Goal: Transaction & Acquisition: Purchase product/service

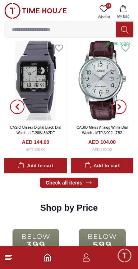
scroll to position [687, 0]
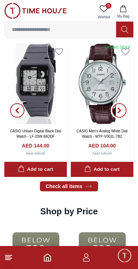
click at [124, 107] on span "button" at bounding box center [119, 110] width 14 height 14
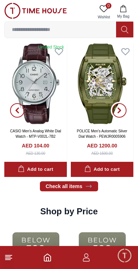
click at [122, 110] on span "button" at bounding box center [119, 110] width 14 height 14
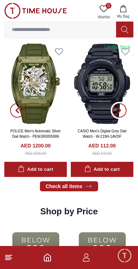
click at [120, 108] on icon "button" at bounding box center [119, 110] width 6 height 6
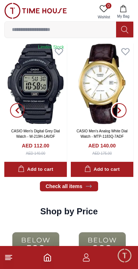
click at [126, 109] on span "button" at bounding box center [119, 110] width 14 height 14
click at [121, 111] on icon "button" at bounding box center [119, 110] width 6 height 6
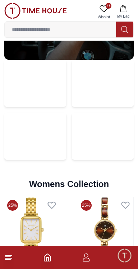
scroll to position [1405, 0]
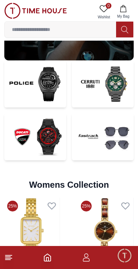
click at [43, 83] on img at bounding box center [35, 83] width 62 height 47
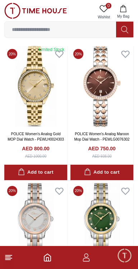
scroll to position [193, 0]
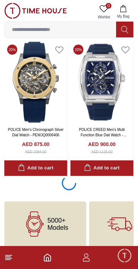
scroll to position [1435, 0]
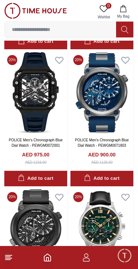
scroll to position [2244, 0]
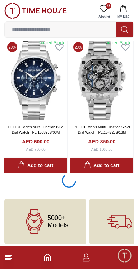
scroll to position [4169, 0]
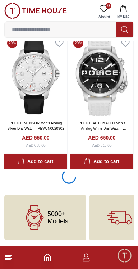
scroll to position [6912, 0]
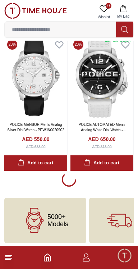
scroll to position [6914, 0]
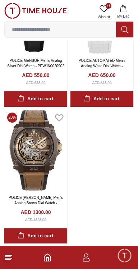
scroll to position [7033, 0]
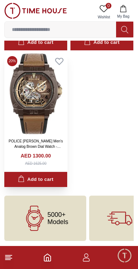
click at [42, 115] on img at bounding box center [35, 93] width 63 height 81
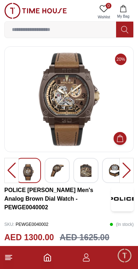
click at [126, 171] on div at bounding box center [126, 170] width 14 height 25
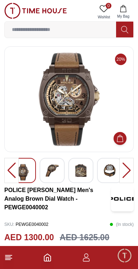
click at [58, 171] on img at bounding box center [52, 170] width 13 height 13
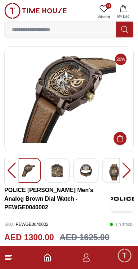
click at [127, 170] on div at bounding box center [126, 170] width 14 height 25
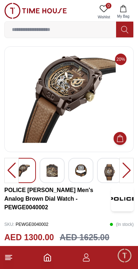
click at [128, 174] on div at bounding box center [126, 170] width 14 height 25
click at [128, 171] on div at bounding box center [126, 170] width 14 height 25
click at [60, 171] on div at bounding box center [52, 170] width 25 height 25
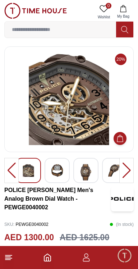
click at [89, 173] on img at bounding box center [85, 172] width 13 height 17
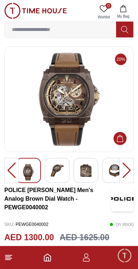
click at [113, 171] on img at bounding box center [114, 170] width 13 height 13
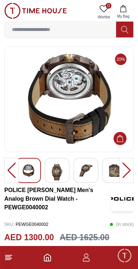
click at [87, 180] on div at bounding box center [85, 170] width 25 height 25
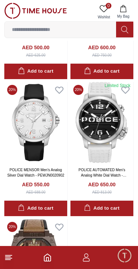
scroll to position [7033, 0]
